Goal: Navigation & Orientation: Find specific page/section

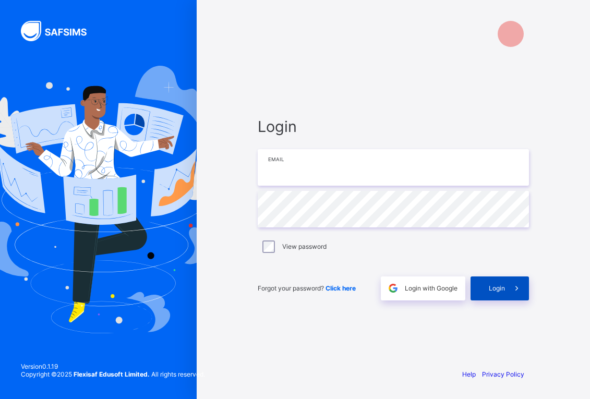
type input "**********"
click at [500, 286] on span "Login" at bounding box center [497, 289] width 16 height 8
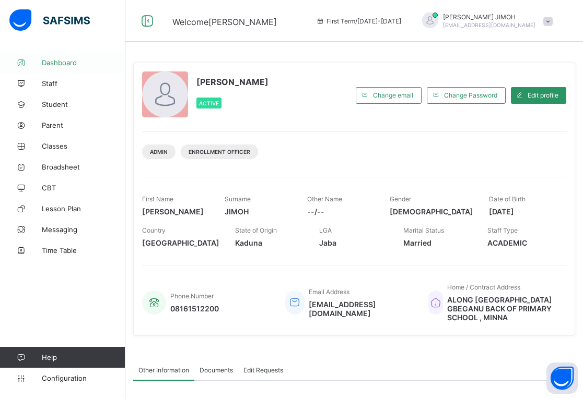
click at [69, 61] on span "Dashboard" at bounding box center [84, 62] width 84 height 8
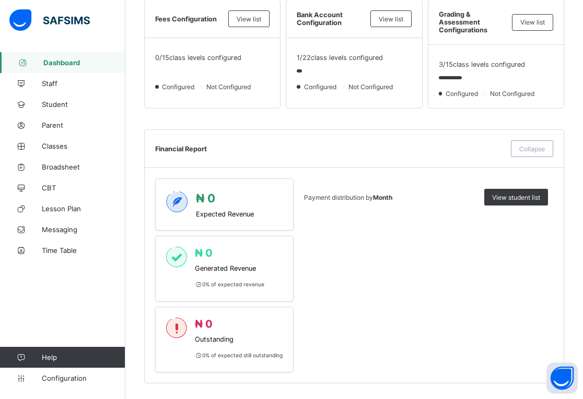
scroll to position [365, 0]
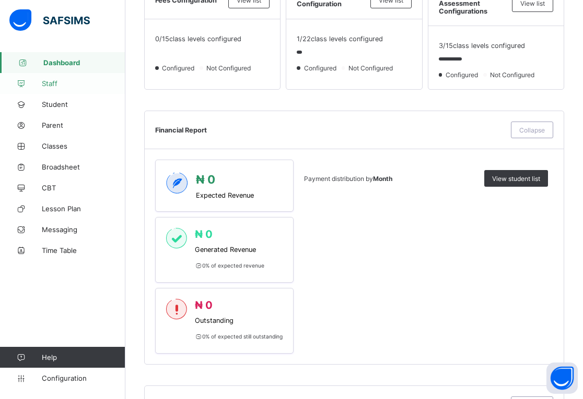
click at [49, 80] on span "Staff" at bounding box center [84, 83] width 84 height 8
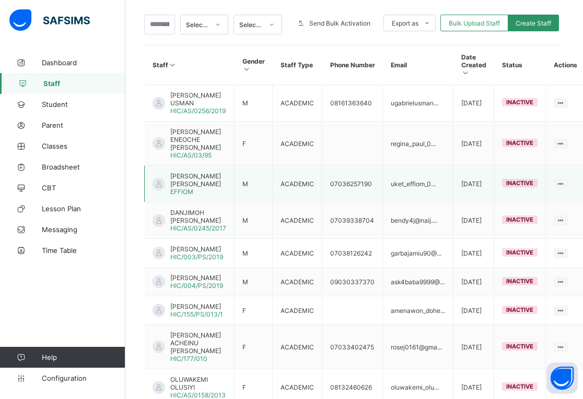
scroll to position [209, 0]
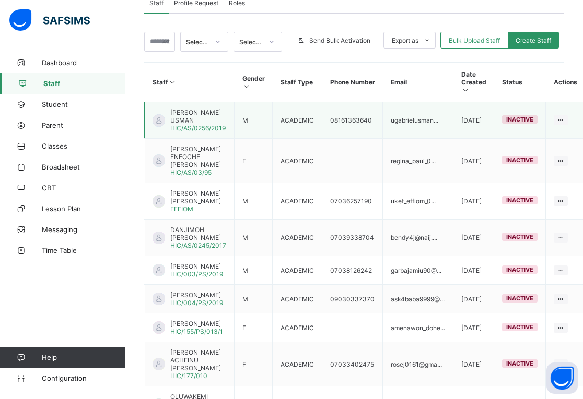
click at [528, 116] on span "inactive" at bounding box center [519, 119] width 27 height 7
click at [517, 120] on span "inactive" at bounding box center [519, 119] width 27 height 7
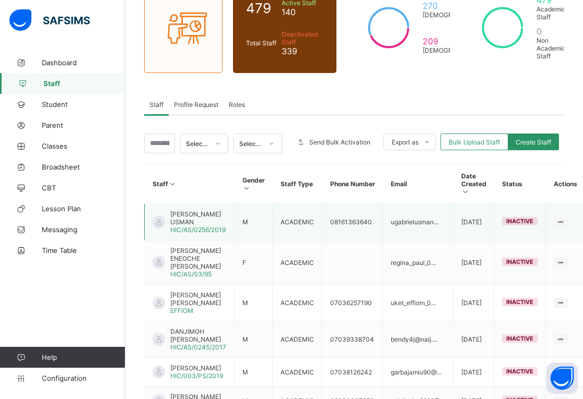
scroll to position [104, 0]
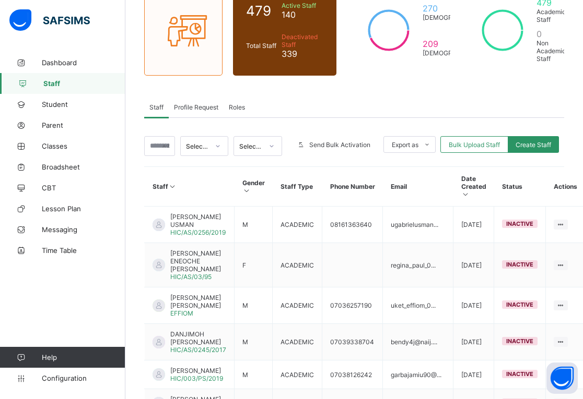
click at [275, 146] on icon at bounding box center [271, 146] width 6 height 10
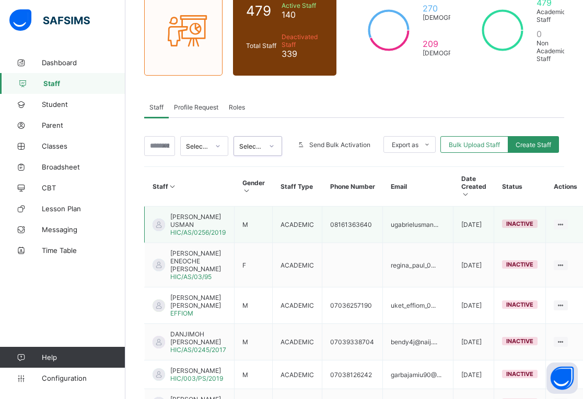
click at [202, 223] on span "[PERSON_NAME] USMAN" at bounding box center [198, 221] width 56 height 16
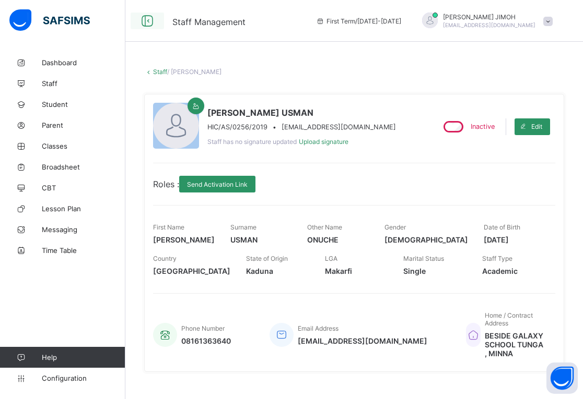
click at [149, 19] on icon at bounding box center [147, 21] width 18 height 15
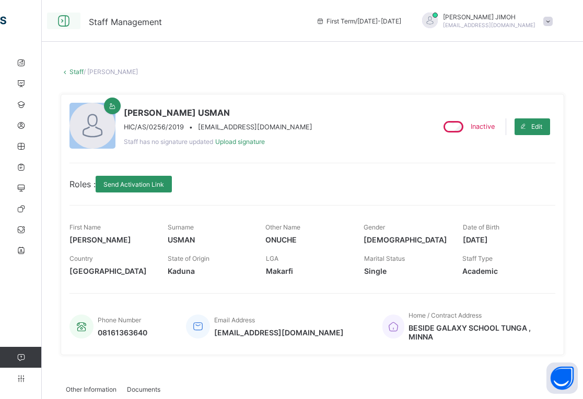
click at [61, 21] on icon at bounding box center [64, 21] width 18 height 15
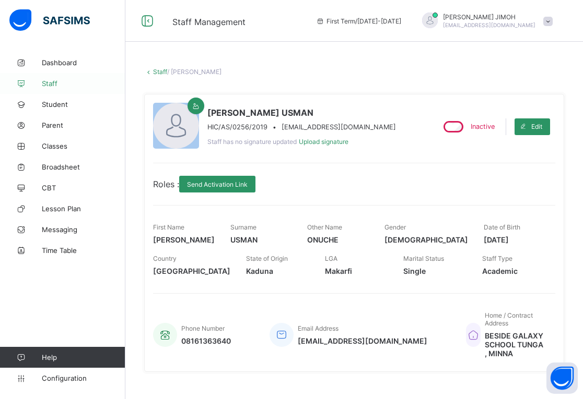
click at [49, 81] on span "Staff" at bounding box center [84, 83] width 84 height 8
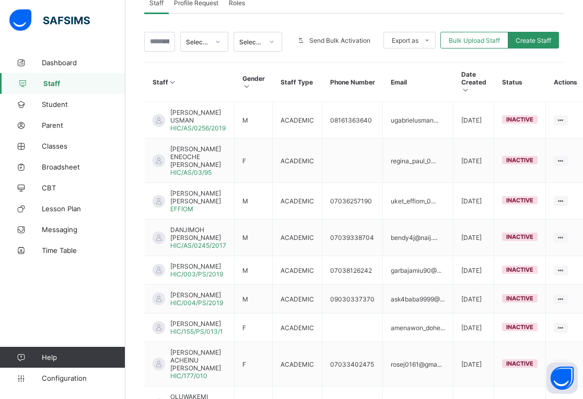
scroll to position [332, 0]
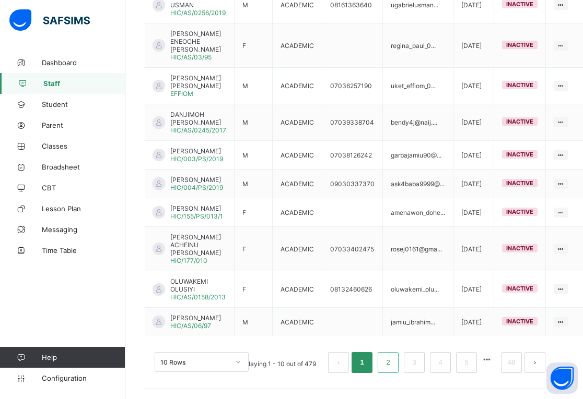
click at [393, 365] on link "2" at bounding box center [388, 363] width 10 height 14
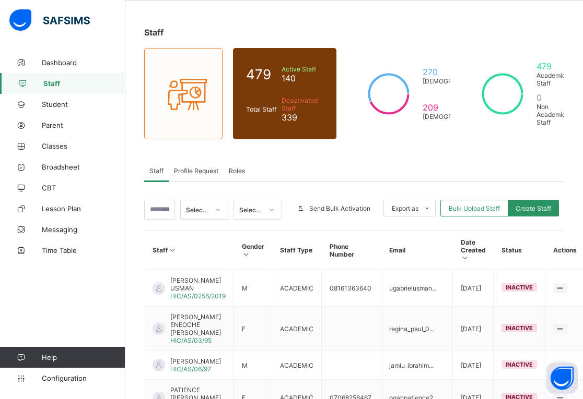
scroll to position [0, 0]
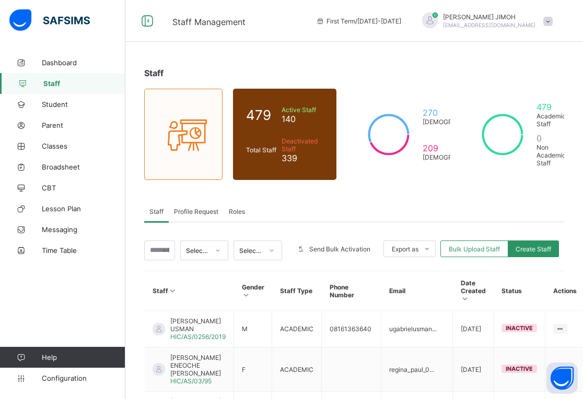
click at [220, 250] on icon at bounding box center [218, 250] width 6 height 10
click at [197, 290] on div "Non Academic" at bounding box center [205, 293] width 48 height 24
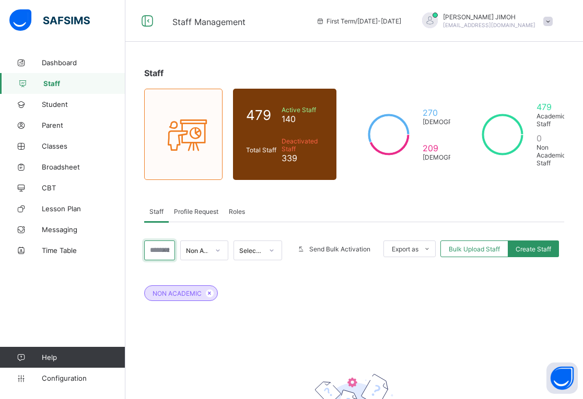
click at [163, 249] on input "text" at bounding box center [159, 251] width 31 height 20
type input "*"
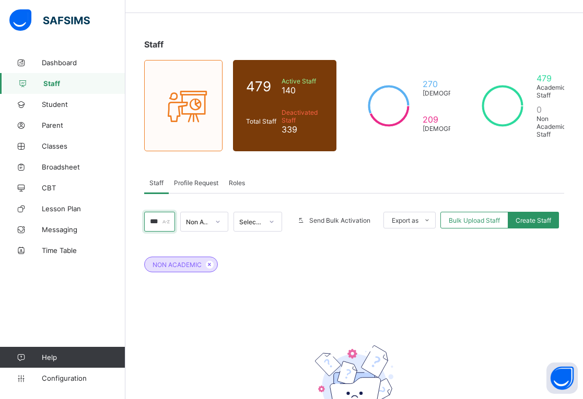
scroll to position [52, 0]
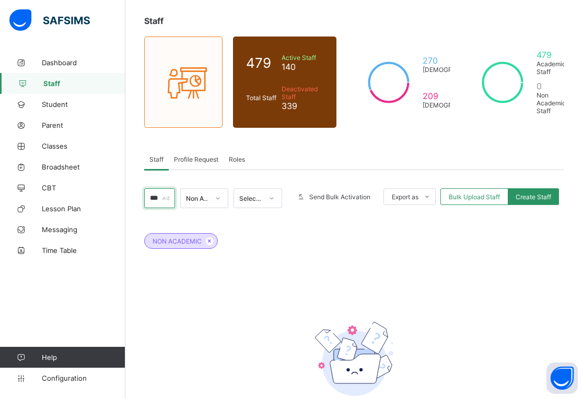
type input "***"
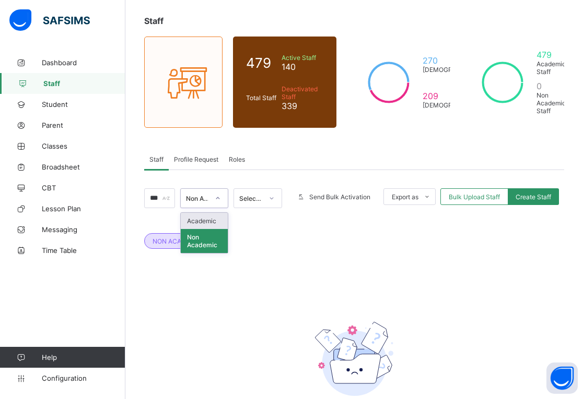
click at [221, 199] on icon at bounding box center [218, 198] width 6 height 10
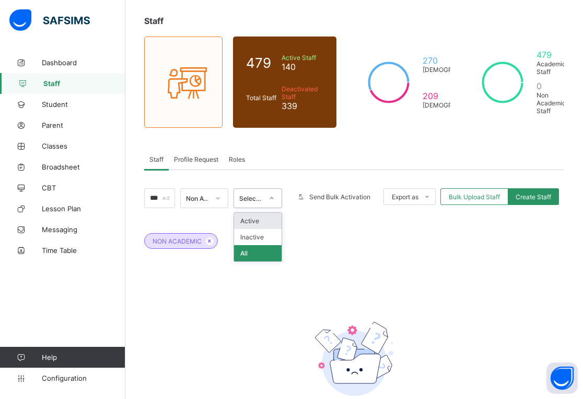
click at [263, 198] on div "Select status" at bounding box center [250, 199] width 23 height 8
click at [269, 236] on div "Inactive" at bounding box center [258, 237] width 48 height 16
click at [275, 196] on icon at bounding box center [271, 198] width 6 height 10
click at [267, 219] on div "Active" at bounding box center [258, 221] width 48 height 16
click at [275, 195] on icon at bounding box center [271, 198] width 6 height 10
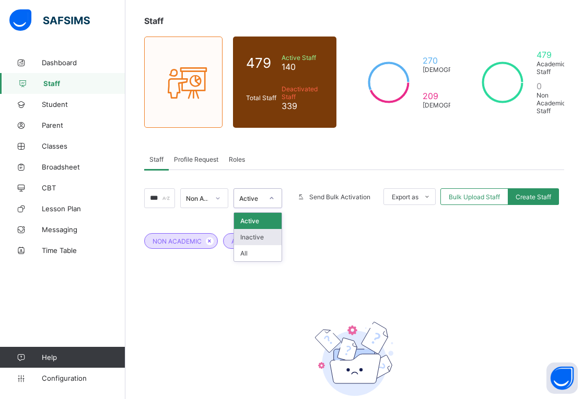
click at [269, 239] on div "Inactive" at bounding box center [258, 237] width 48 height 16
click at [221, 196] on icon at bounding box center [218, 198] width 6 height 10
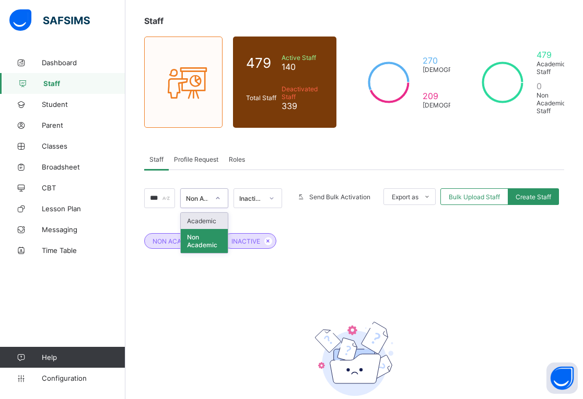
click at [215, 223] on div "Academic" at bounding box center [205, 221] width 48 height 16
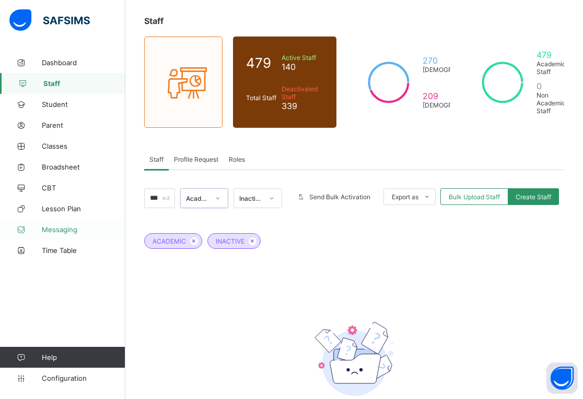
click at [57, 231] on span "Messaging" at bounding box center [84, 230] width 84 height 8
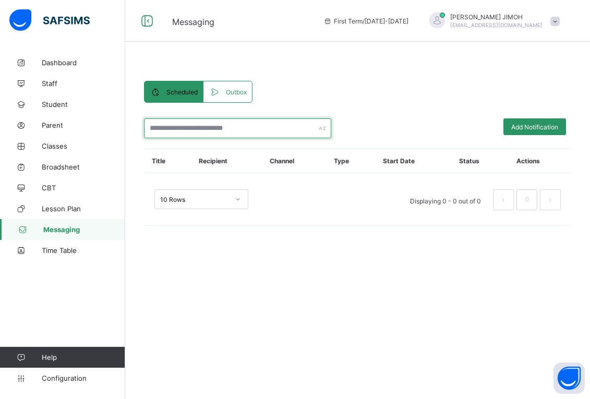
click at [255, 126] on input "text" at bounding box center [237, 128] width 187 height 20
type input "*"
click at [223, 92] on span at bounding box center [217, 92] width 17 height 10
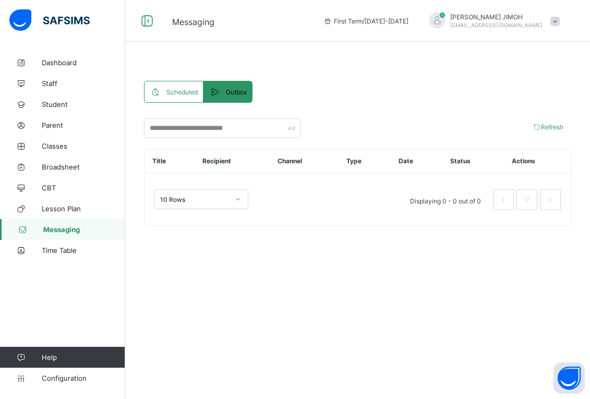
click at [174, 88] on span "Scheduled" at bounding box center [182, 92] width 31 height 8
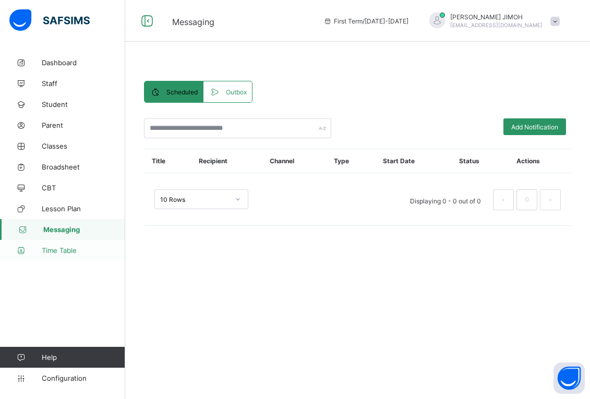
click at [61, 250] on span "Time Table" at bounding box center [84, 250] width 84 height 8
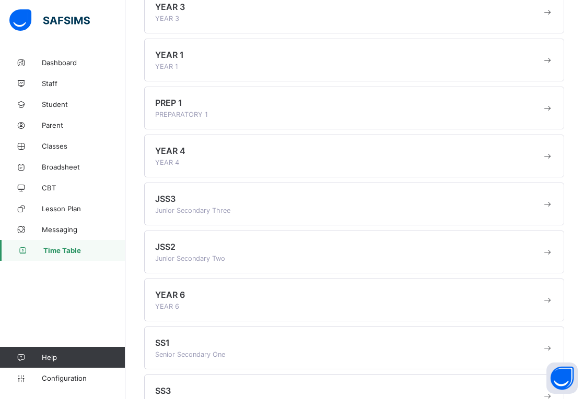
scroll to position [382, 0]
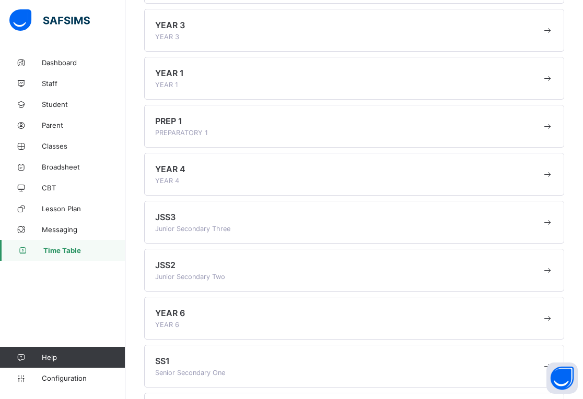
click at [182, 217] on div "JSS3 Junior Secondary Three" at bounding box center [348, 222] width 386 height 21
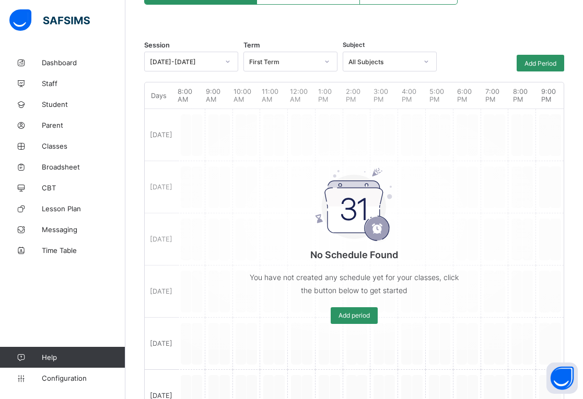
scroll to position [106, 0]
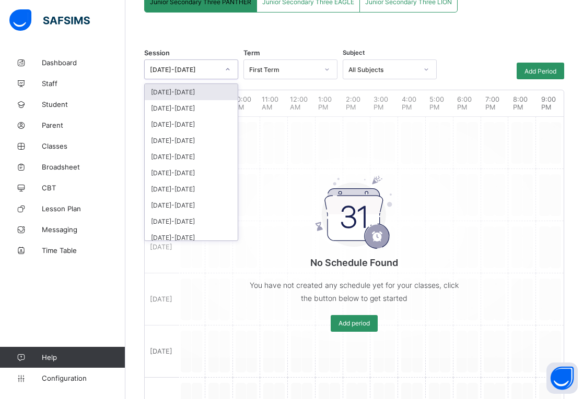
click at [226, 72] on icon at bounding box center [227, 69] width 6 height 10
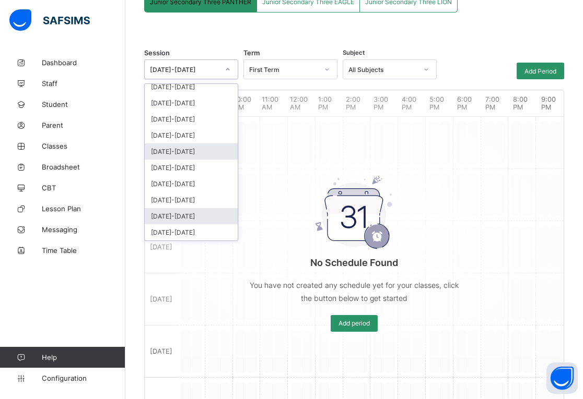
click at [200, 214] on div "[DATE]-[DATE]" at bounding box center [191, 216] width 93 height 16
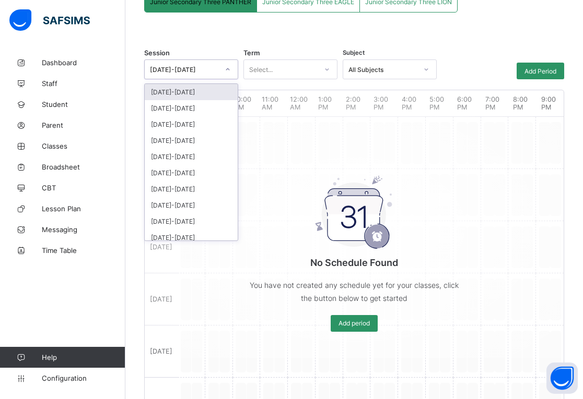
click at [225, 69] on icon at bounding box center [227, 69] width 6 height 10
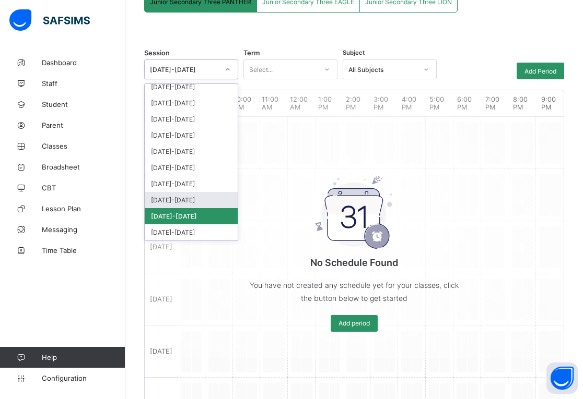
scroll to position [0, 0]
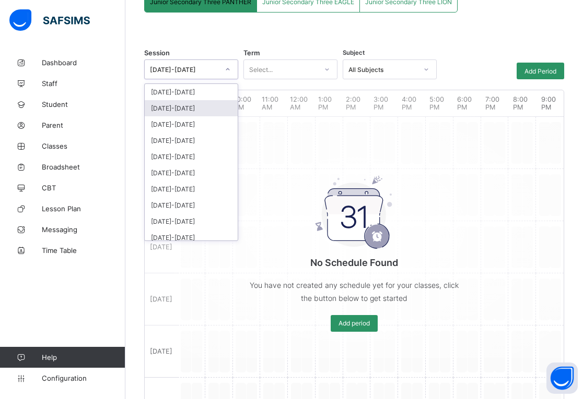
click at [185, 106] on div "[DATE]-[DATE]" at bounding box center [191, 108] width 93 height 16
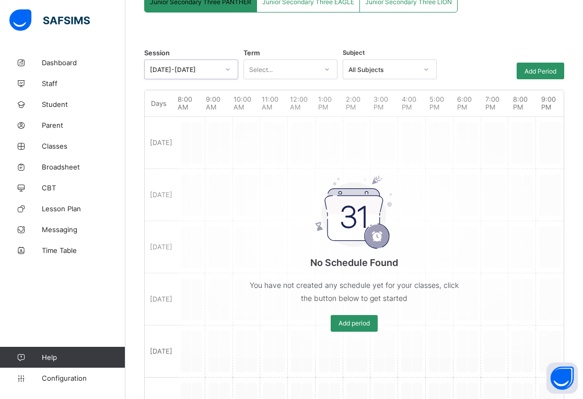
click at [275, 67] on div "Select..." at bounding box center [280, 69] width 73 height 15
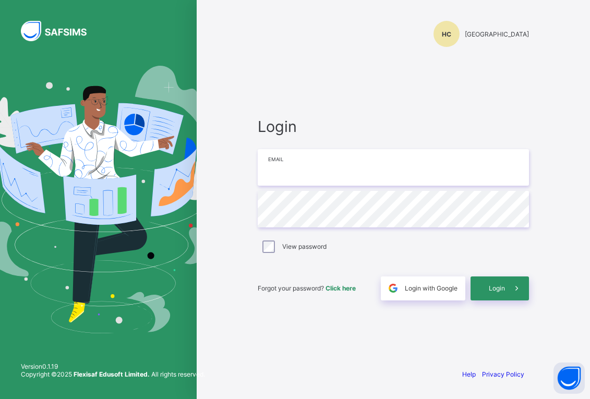
type input "**********"
